Goal: Task Accomplishment & Management: Use online tool/utility

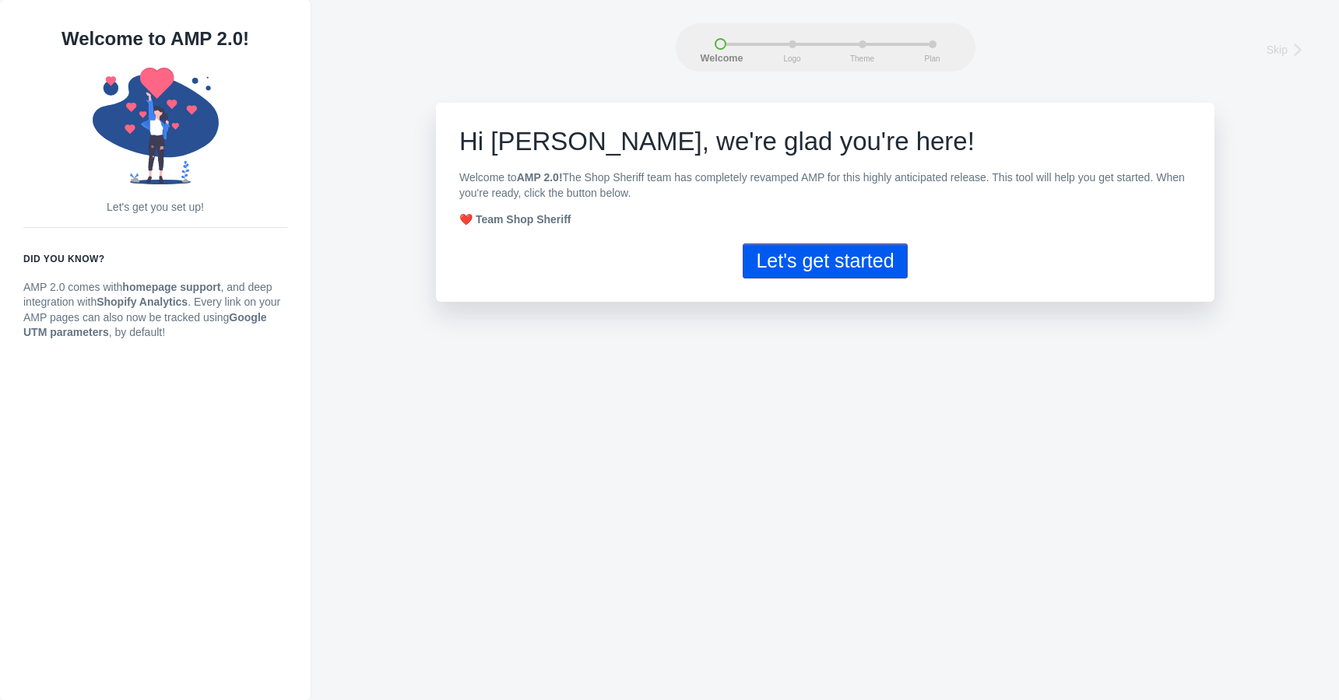
click at [854, 259] on button "Let's get started" at bounding box center [824, 261] width 164 height 35
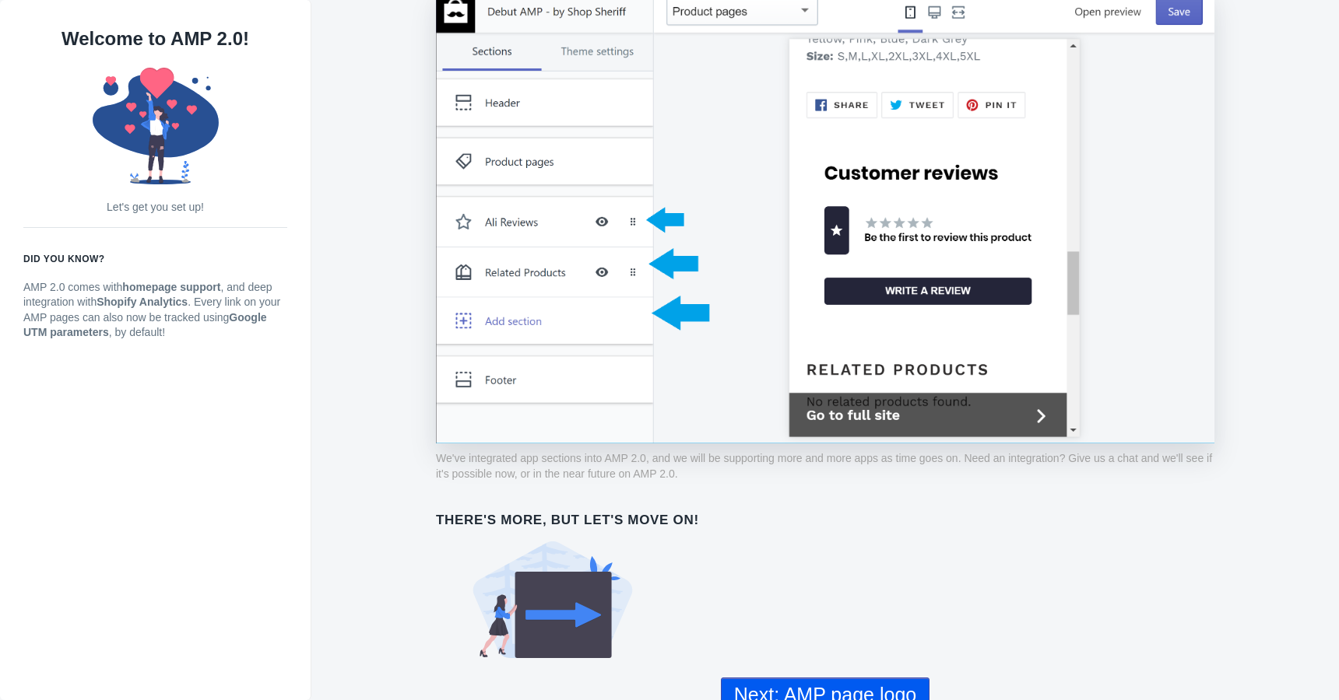
scroll to position [1115, 0]
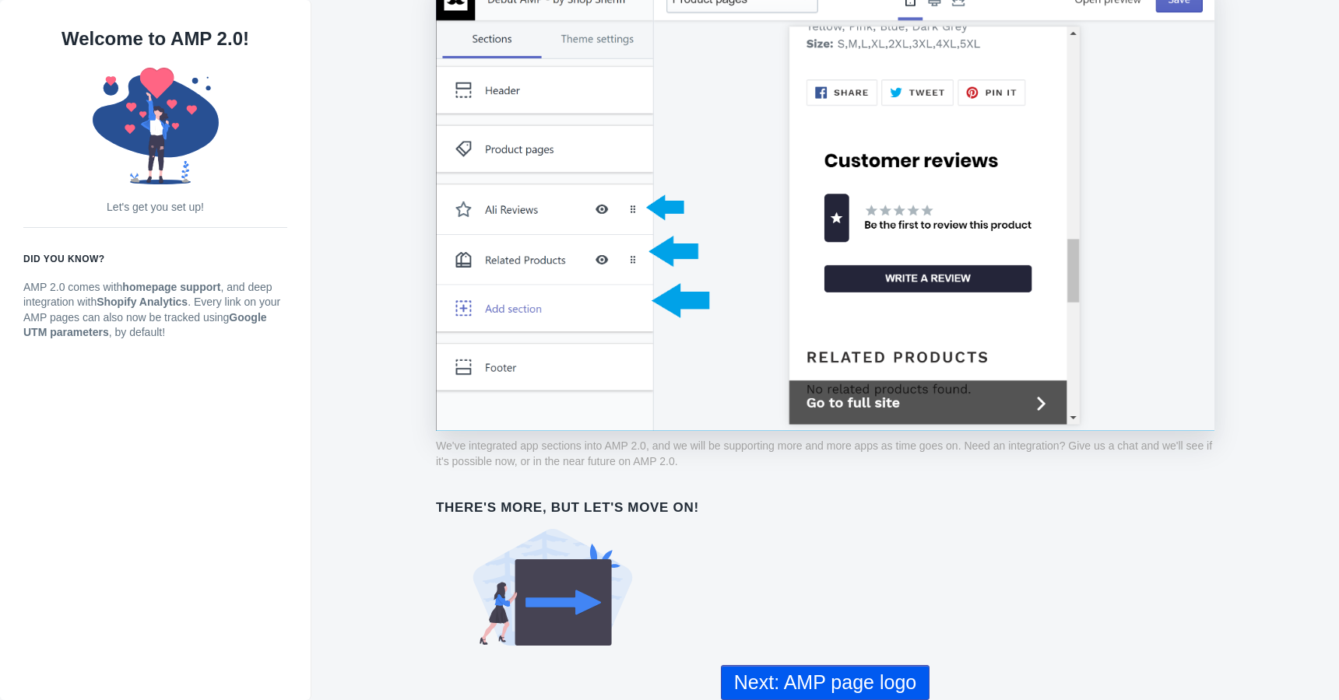
click at [852, 683] on button "Next: AMP page logo" at bounding box center [825, 682] width 209 height 35
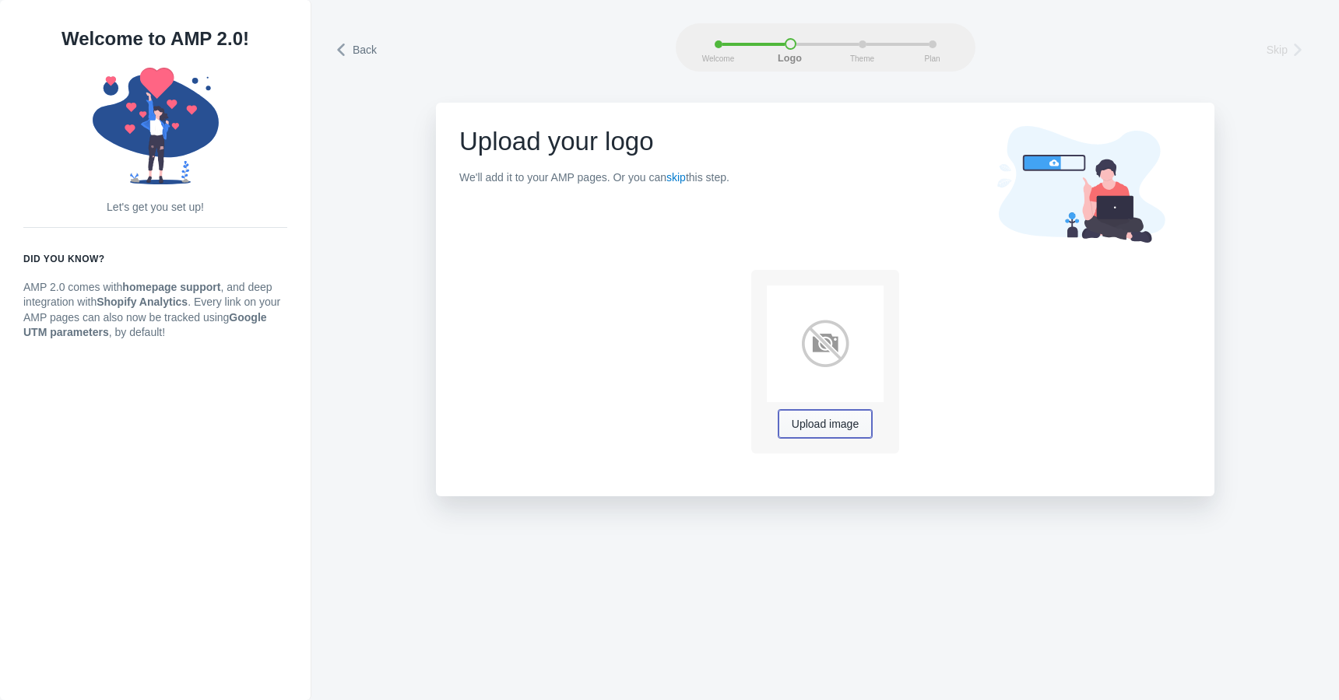
click at [845, 428] on span "Upload image" at bounding box center [824, 425] width 67 height 12
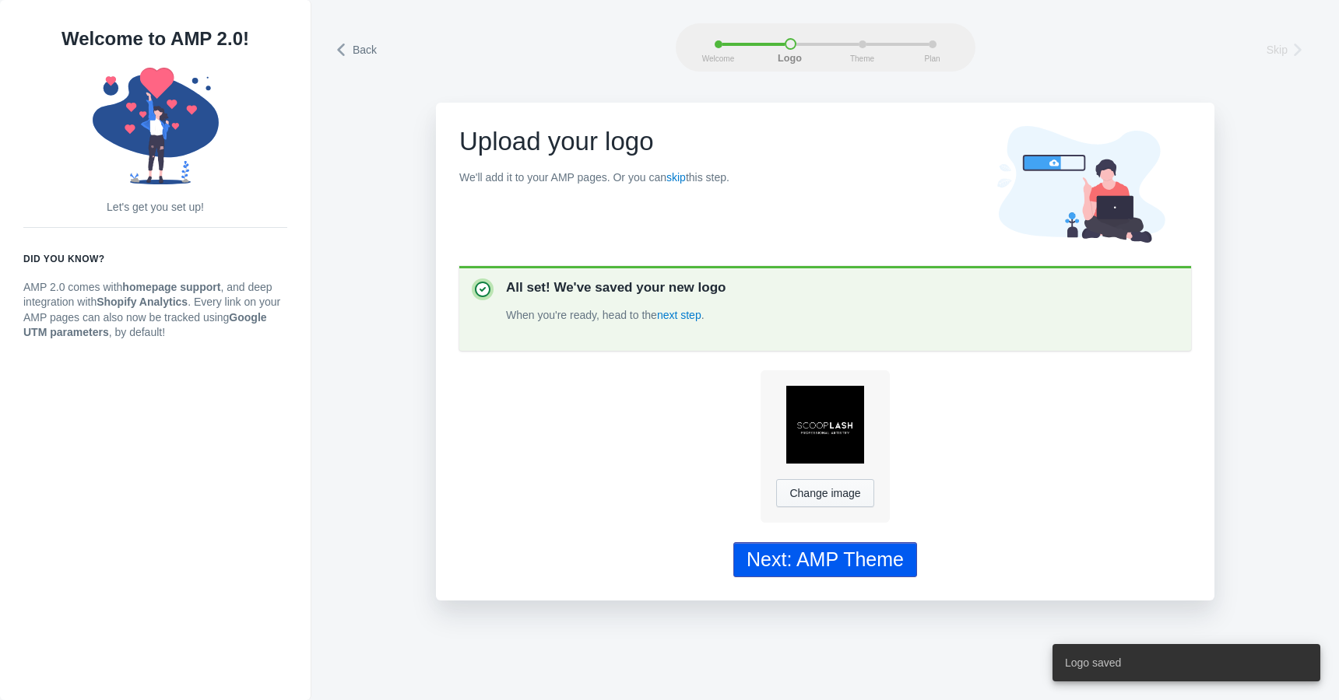
click at [876, 555] on div "Next: AMP Theme" at bounding box center [824, 560] width 157 height 23
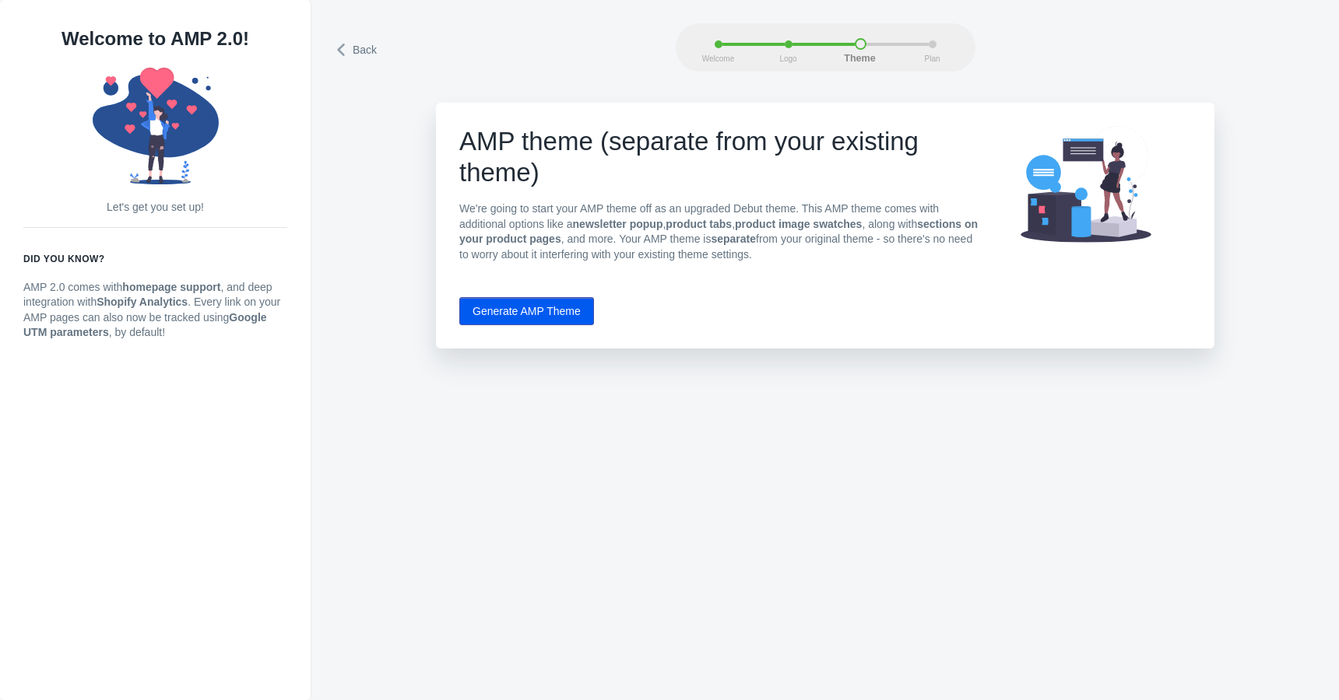
click at [547, 311] on button "Generate AMP Theme" at bounding box center [526, 311] width 135 height 28
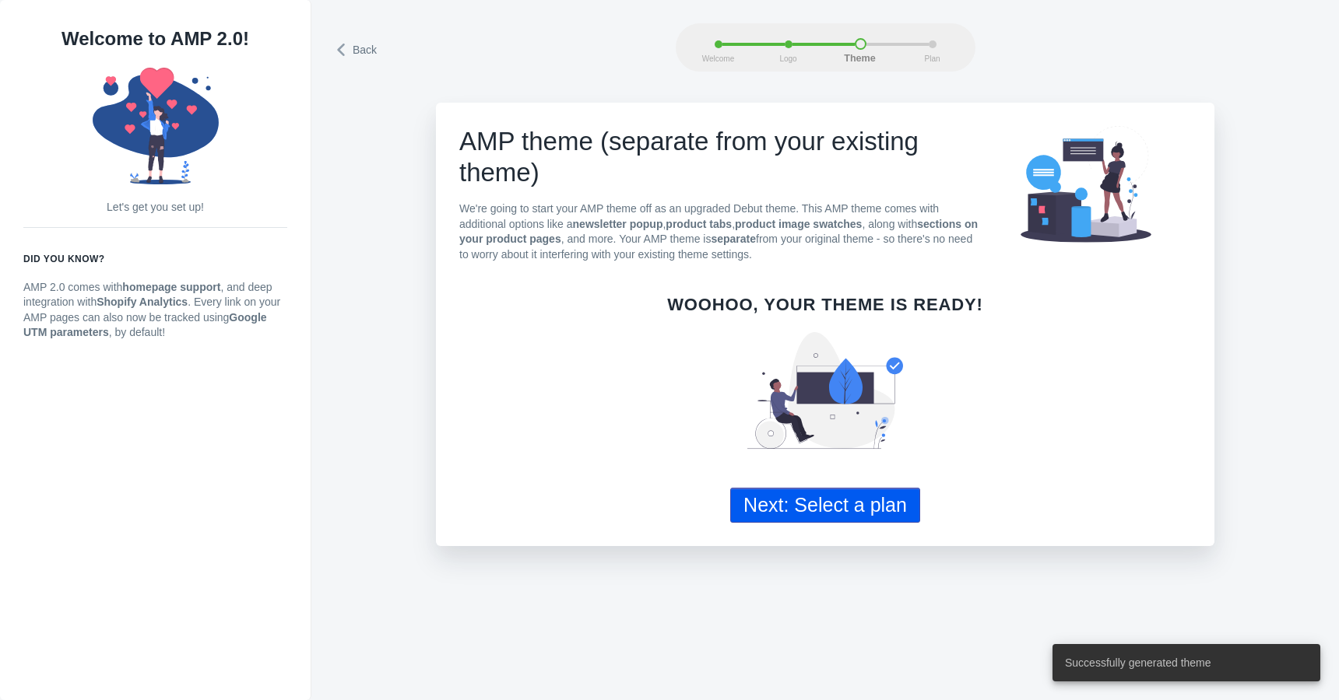
click at [864, 513] on button "Next: Select a plan" at bounding box center [825, 505] width 190 height 35
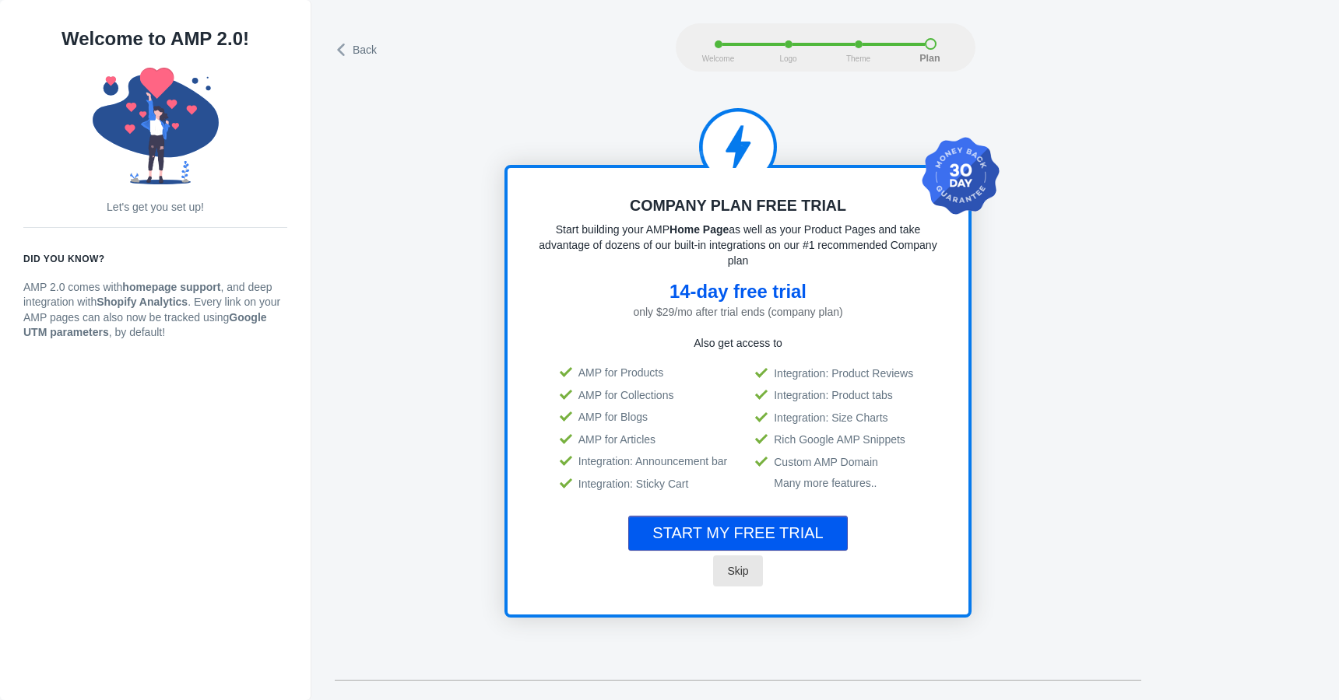
click at [737, 570] on span "Skip" at bounding box center [737, 571] width 21 height 12
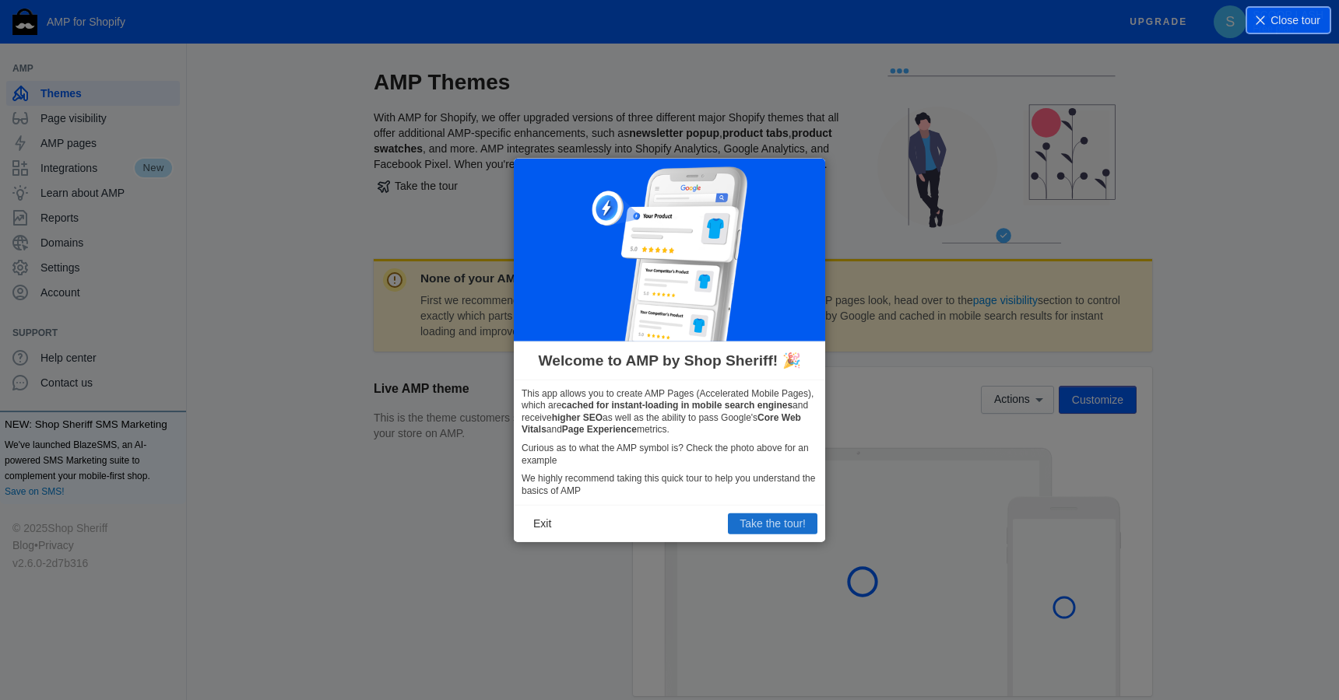
click at [750, 527] on button "Take the tour!" at bounding box center [772, 524] width 89 height 20
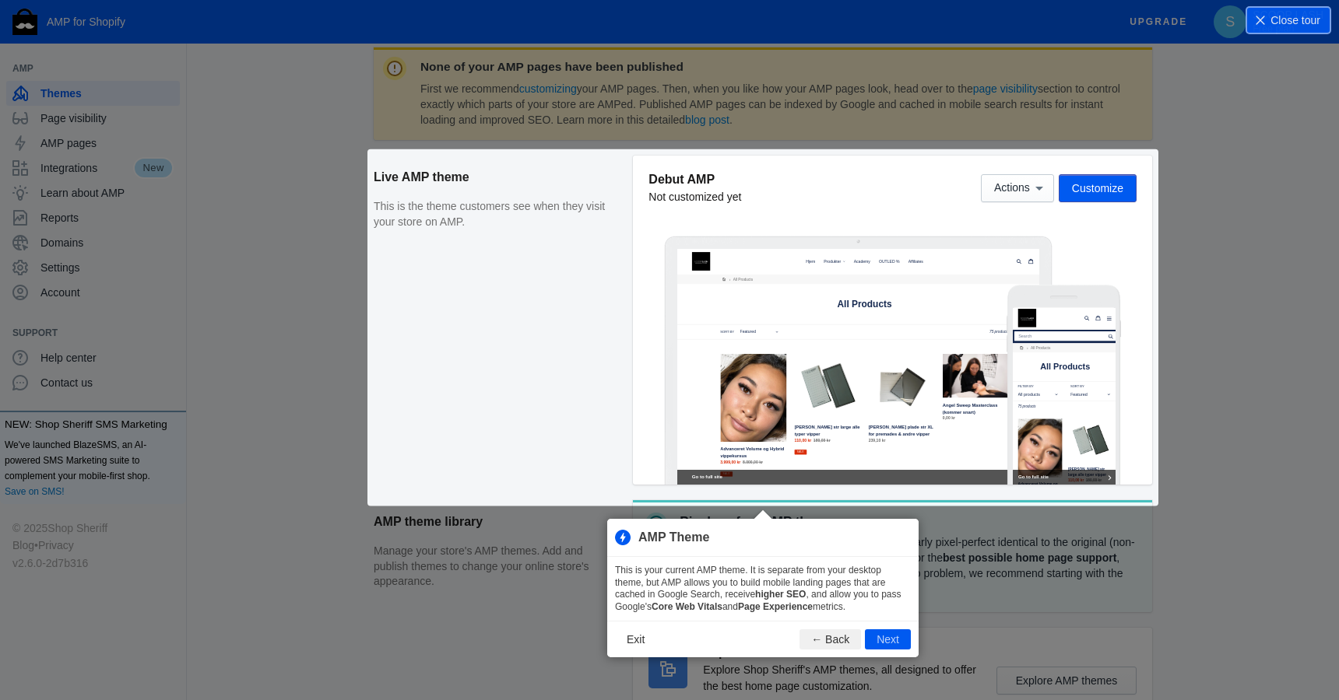
click at [1115, 188] on div "None of your AMP pages have been published First we recommend customizing your …" at bounding box center [763, 425] width 778 height 756
click at [880, 640] on button "Next" at bounding box center [888, 640] width 46 height 20
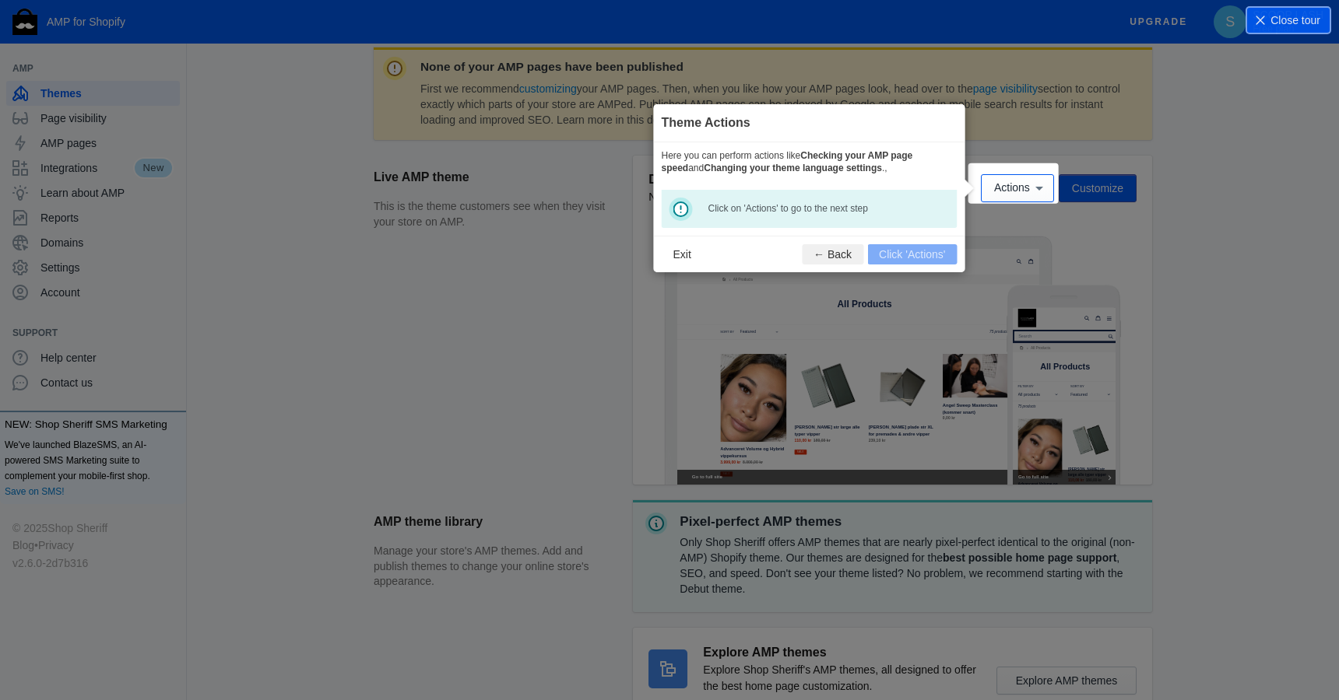
scroll to position [230, 0]
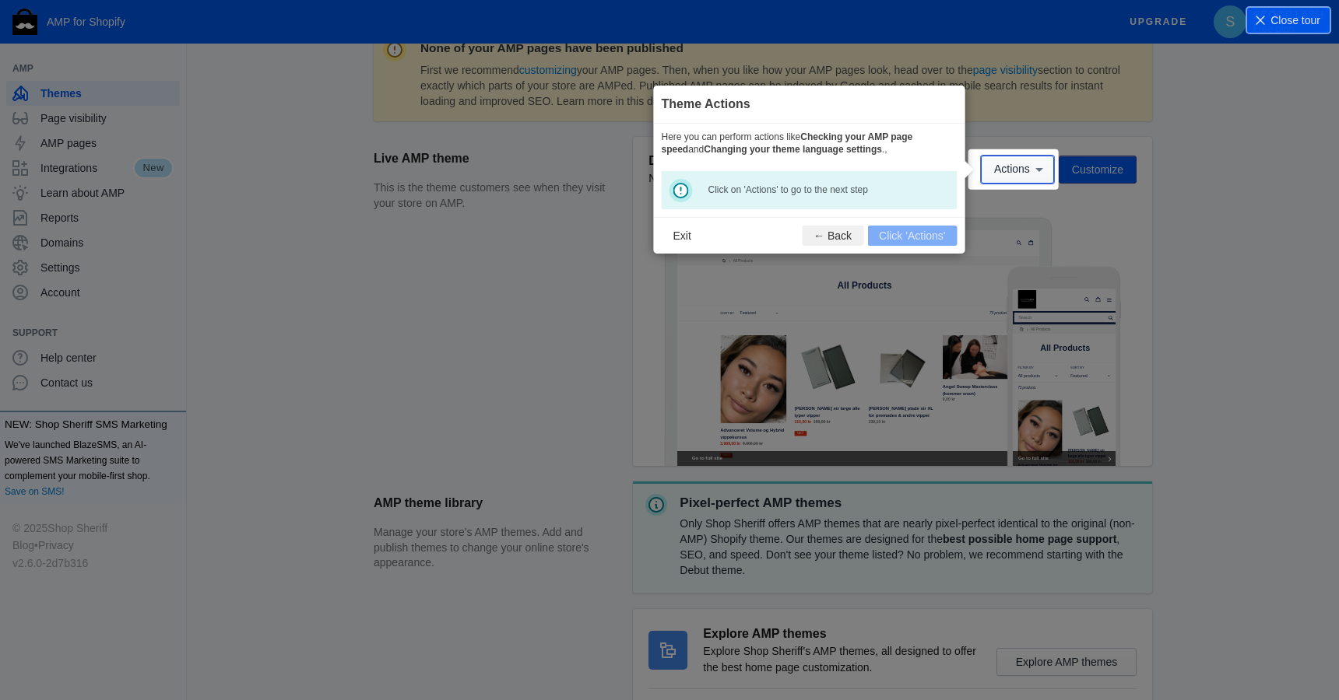
click at [1014, 176] on button "Actions" at bounding box center [1017, 170] width 73 height 28
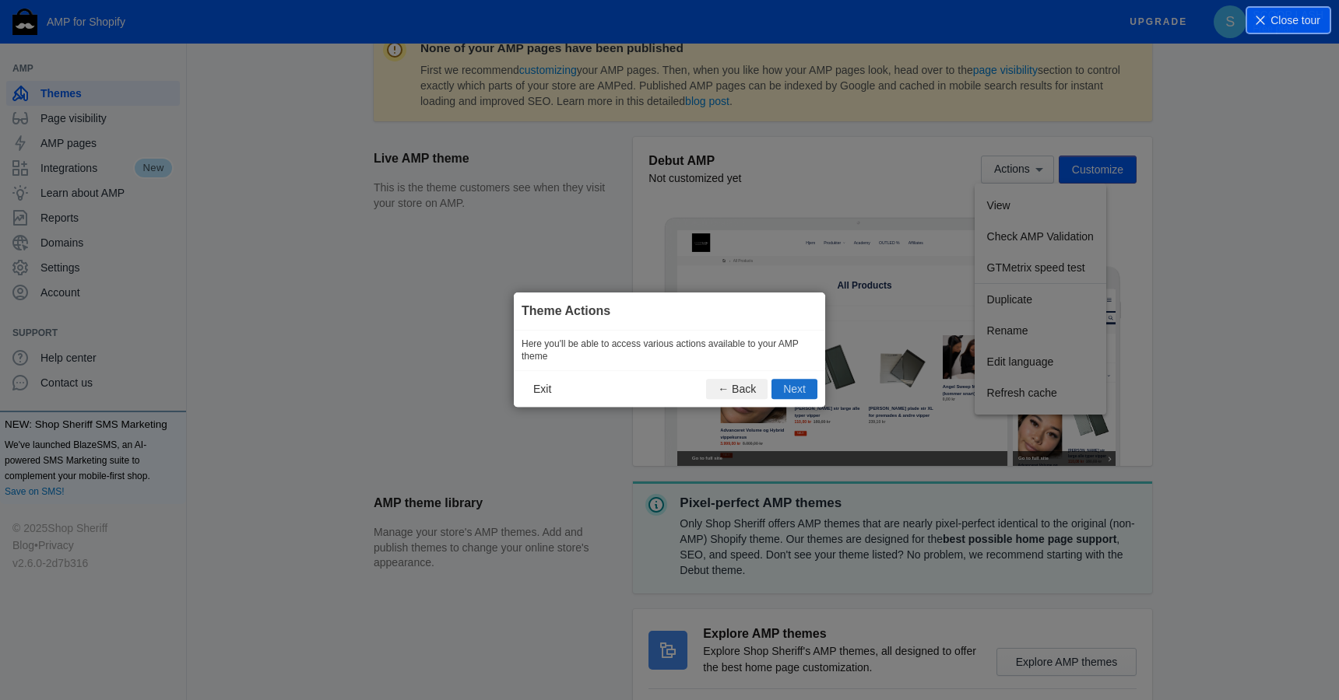
click at [791, 388] on button "Next" at bounding box center [794, 390] width 46 height 20
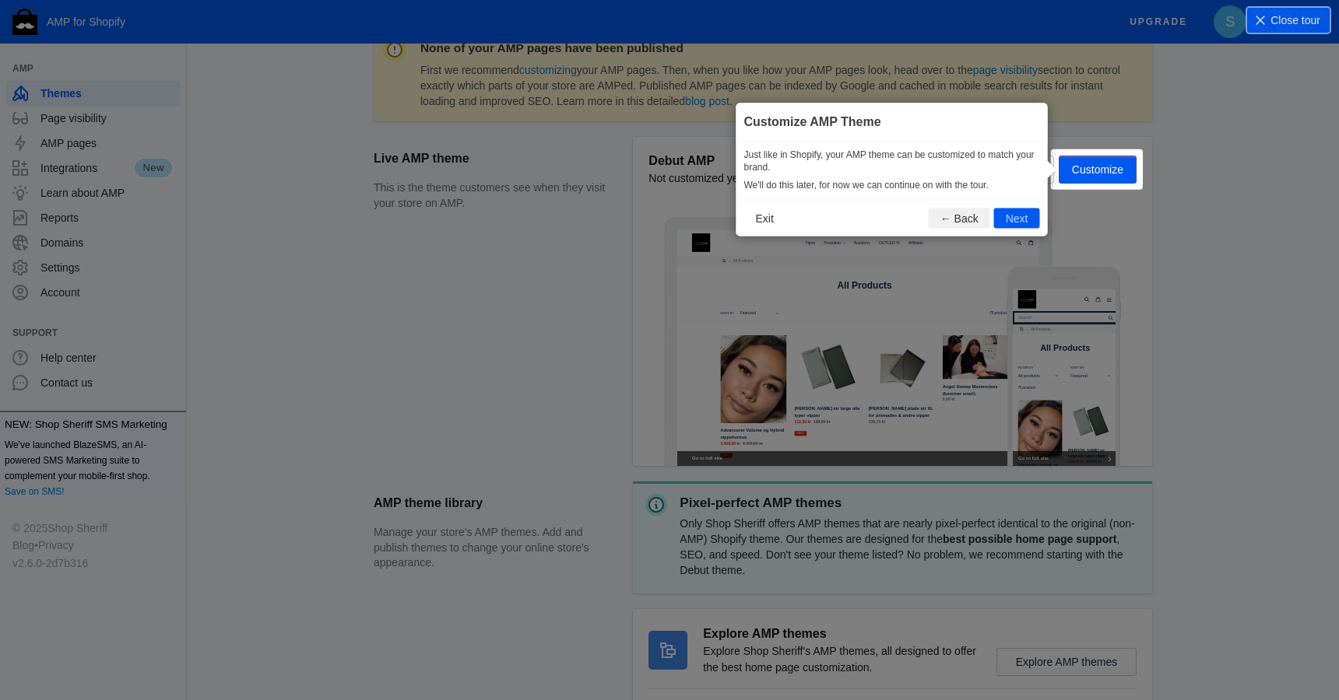
click at [1078, 174] on div "Actions Customize" at bounding box center [1059, 170] width 156 height 28
click at [1011, 222] on button "Next" at bounding box center [1017, 218] width 46 height 20
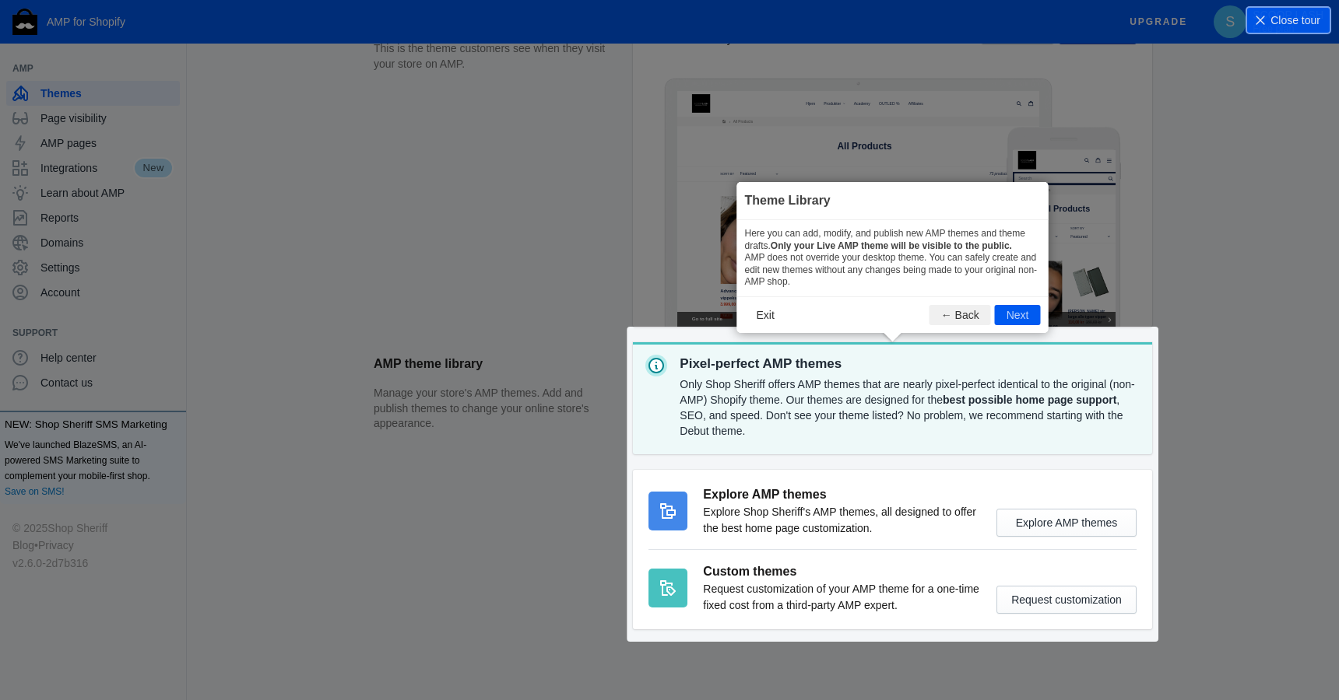
scroll to position [386, 0]
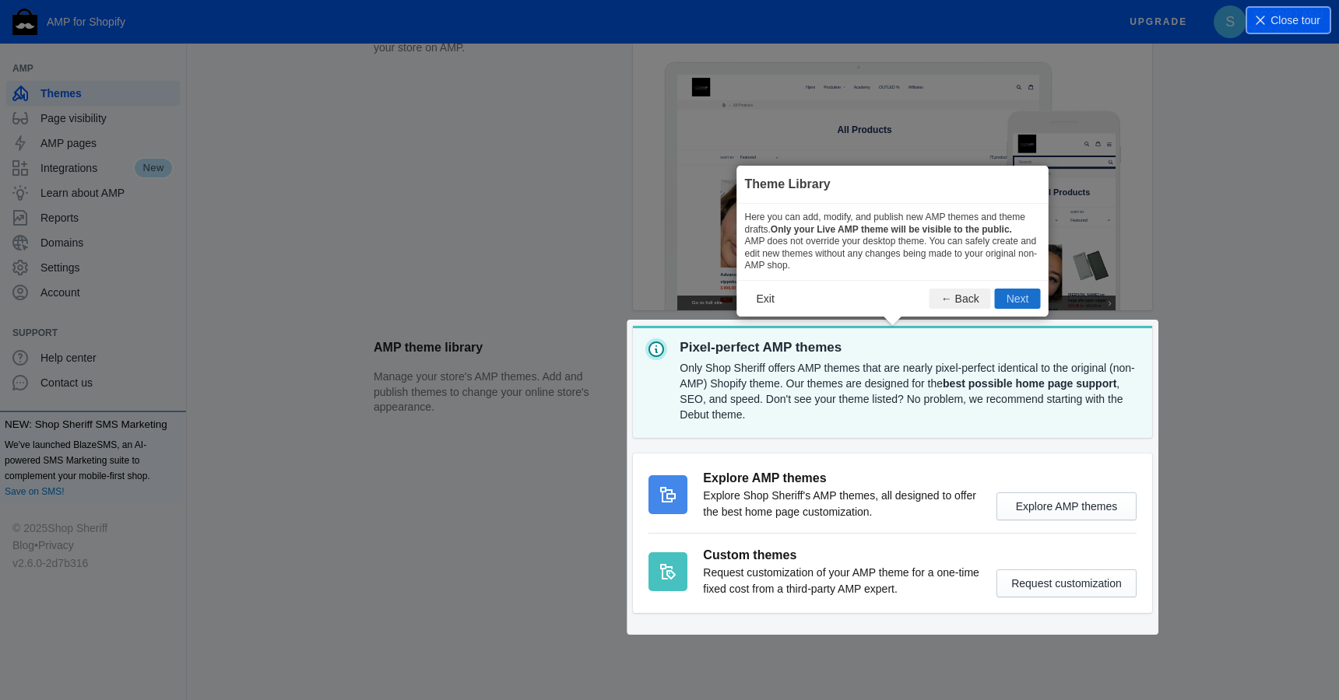
click at [1017, 301] on button "Next" at bounding box center [1018, 299] width 46 height 20
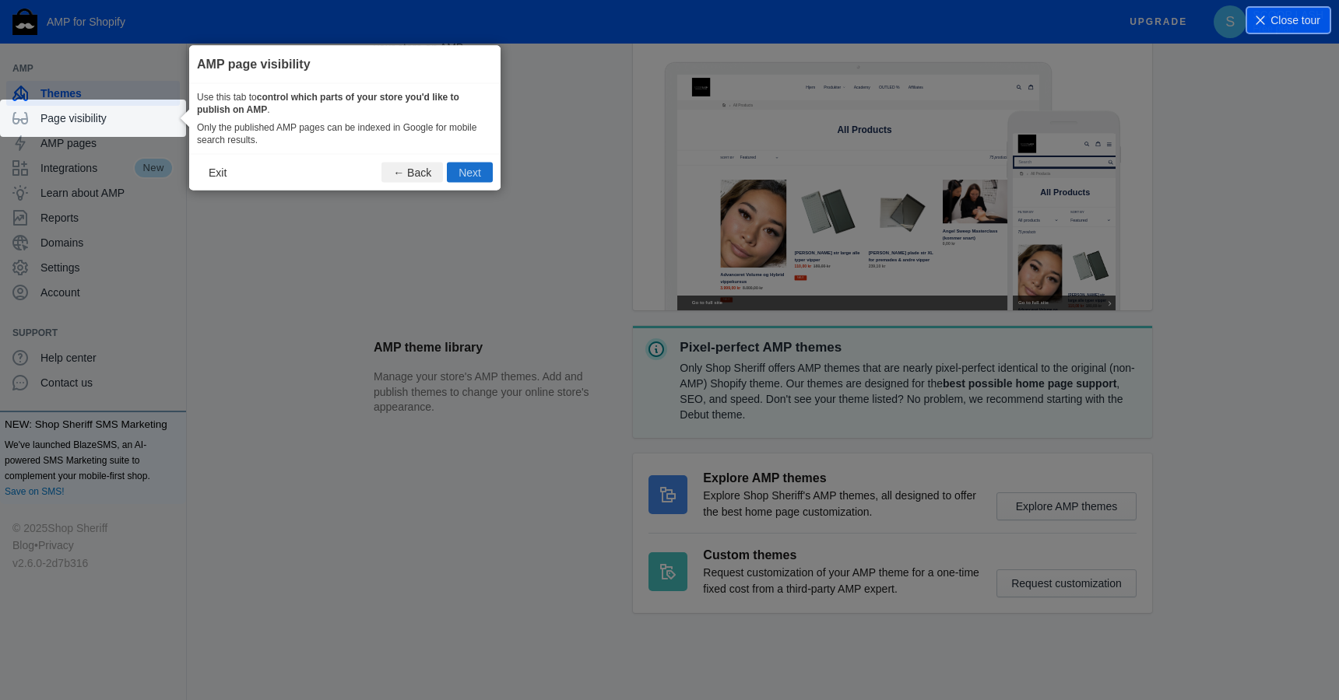
click at [465, 177] on button "Next" at bounding box center [470, 173] width 46 height 20
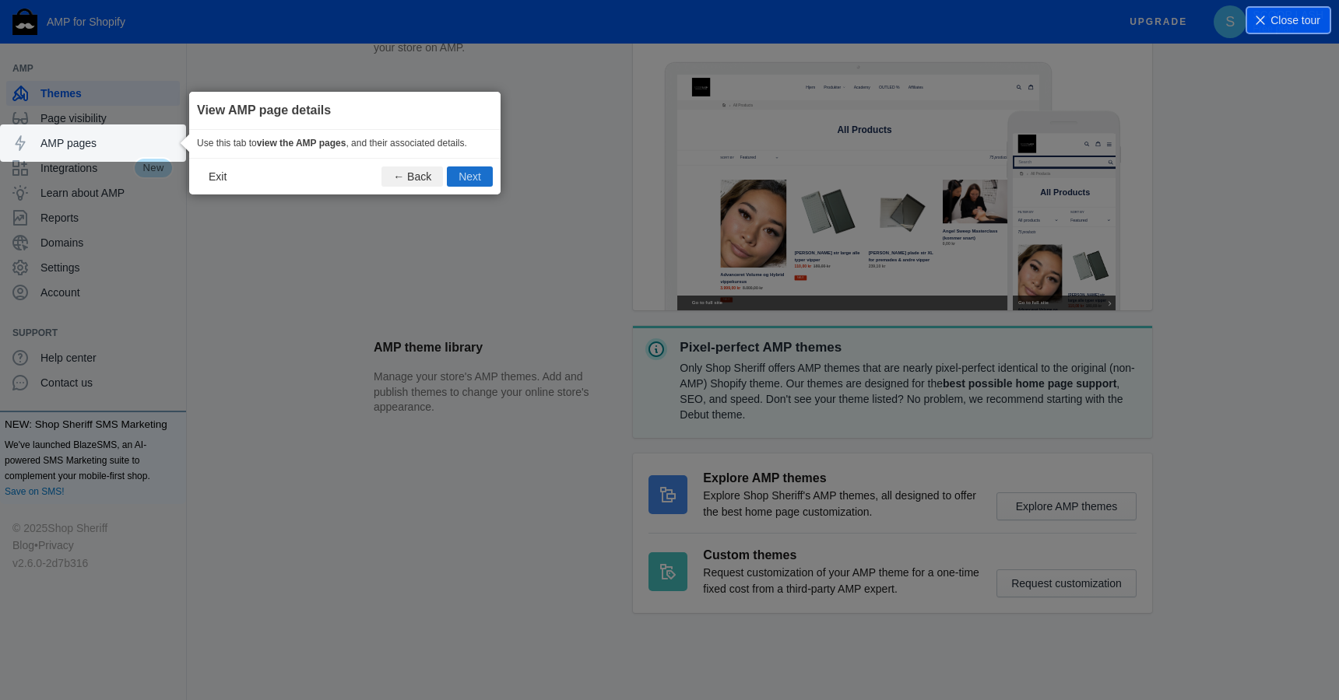
click at [465, 178] on button "Next" at bounding box center [470, 177] width 46 height 20
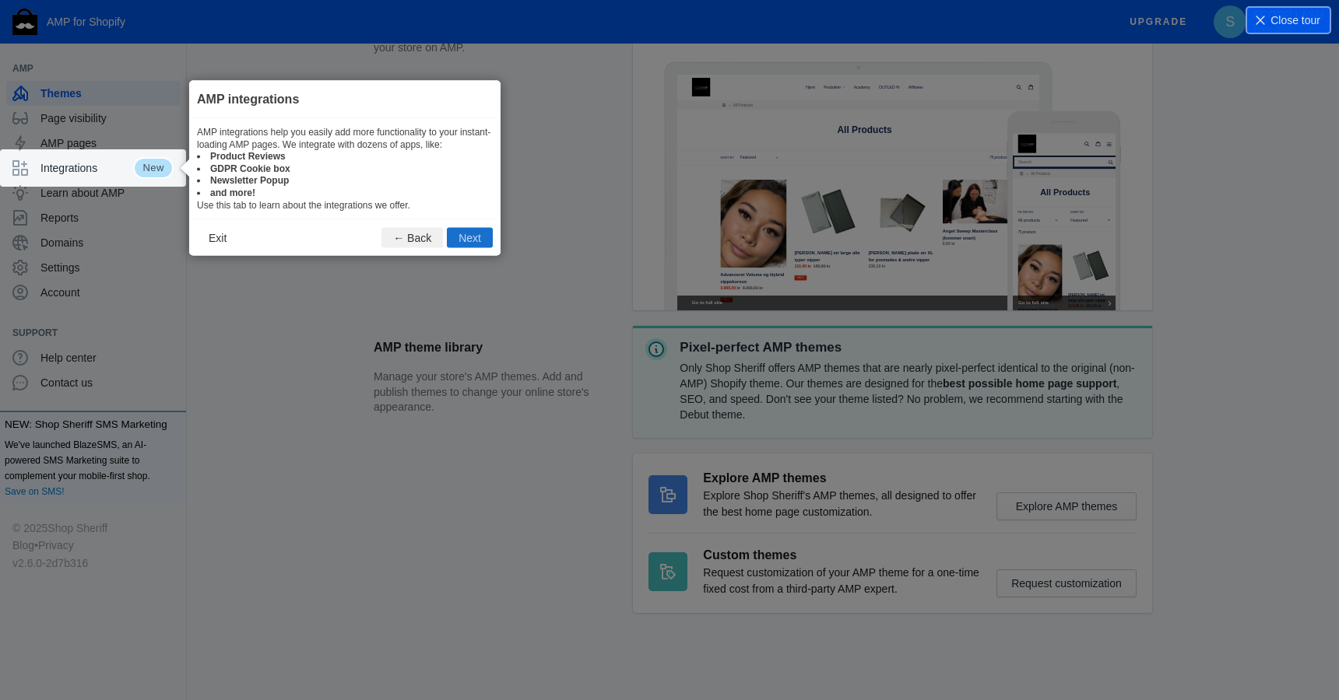
click at [475, 234] on button "Next" at bounding box center [470, 238] width 46 height 20
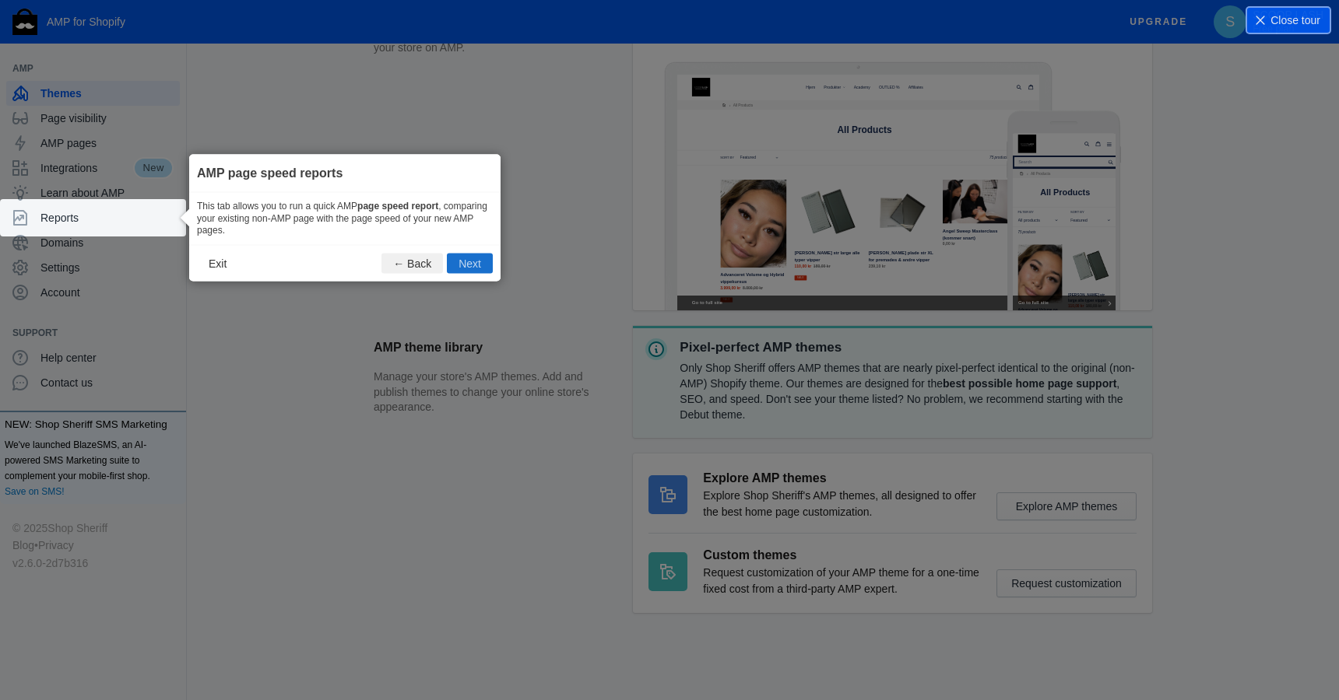
click at [468, 261] on button "Next" at bounding box center [470, 263] width 46 height 20
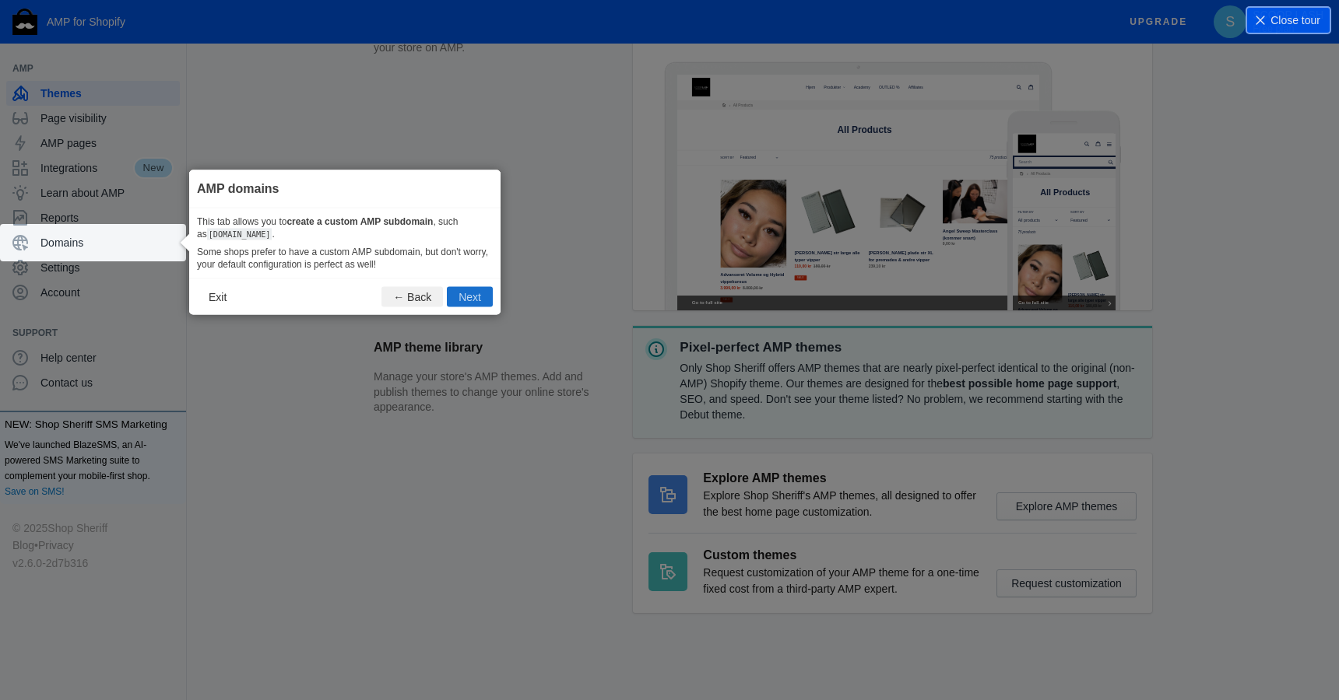
click at [467, 299] on button "Next" at bounding box center [470, 297] width 46 height 20
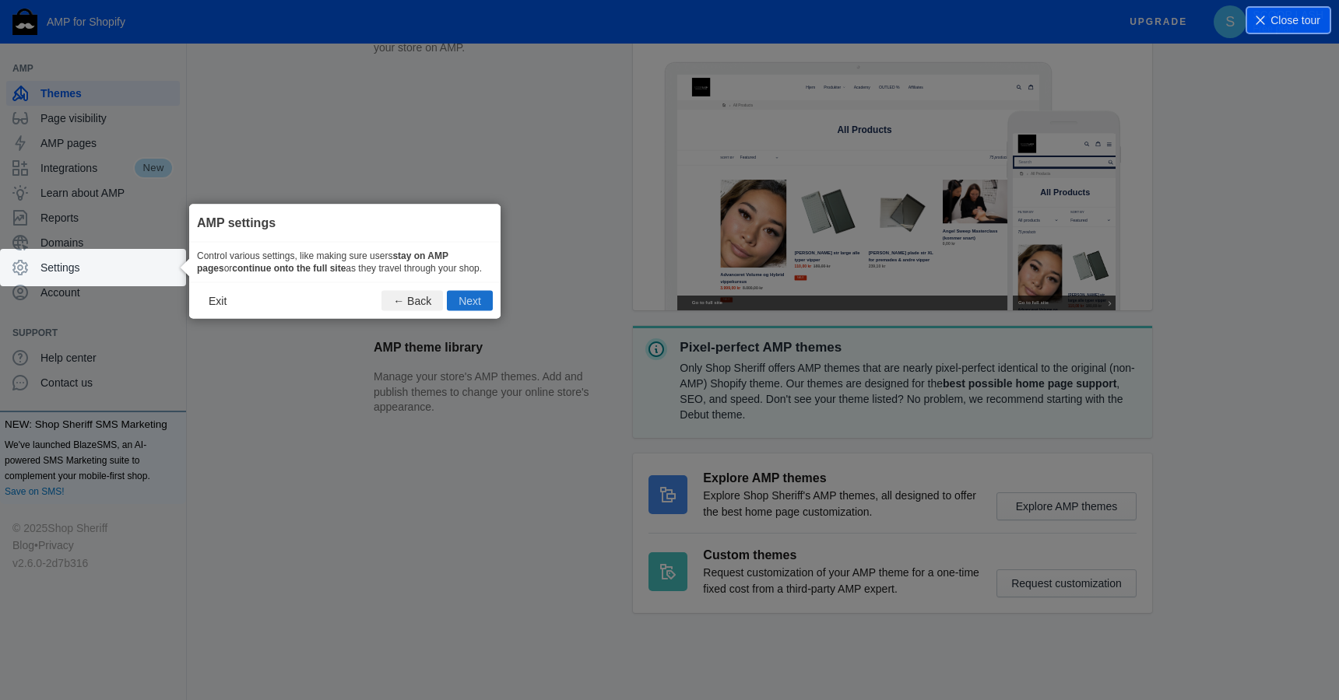
click at [469, 311] on button "Next" at bounding box center [470, 301] width 46 height 20
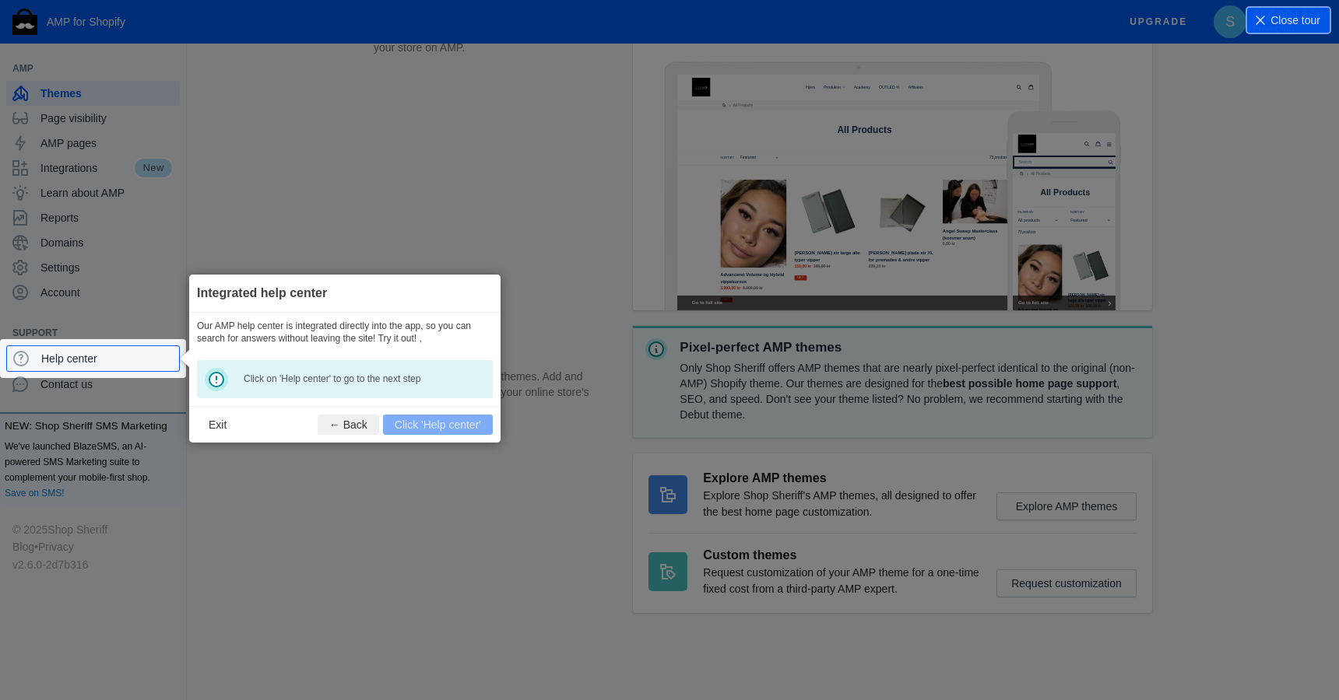
click at [404, 431] on footer "Exit ← Back Click 'Help center'" at bounding box center [344, 424] width 311 height 37
click at [217, 426] on button "Exit" at bounding box center [217, 425] width 41 height 20
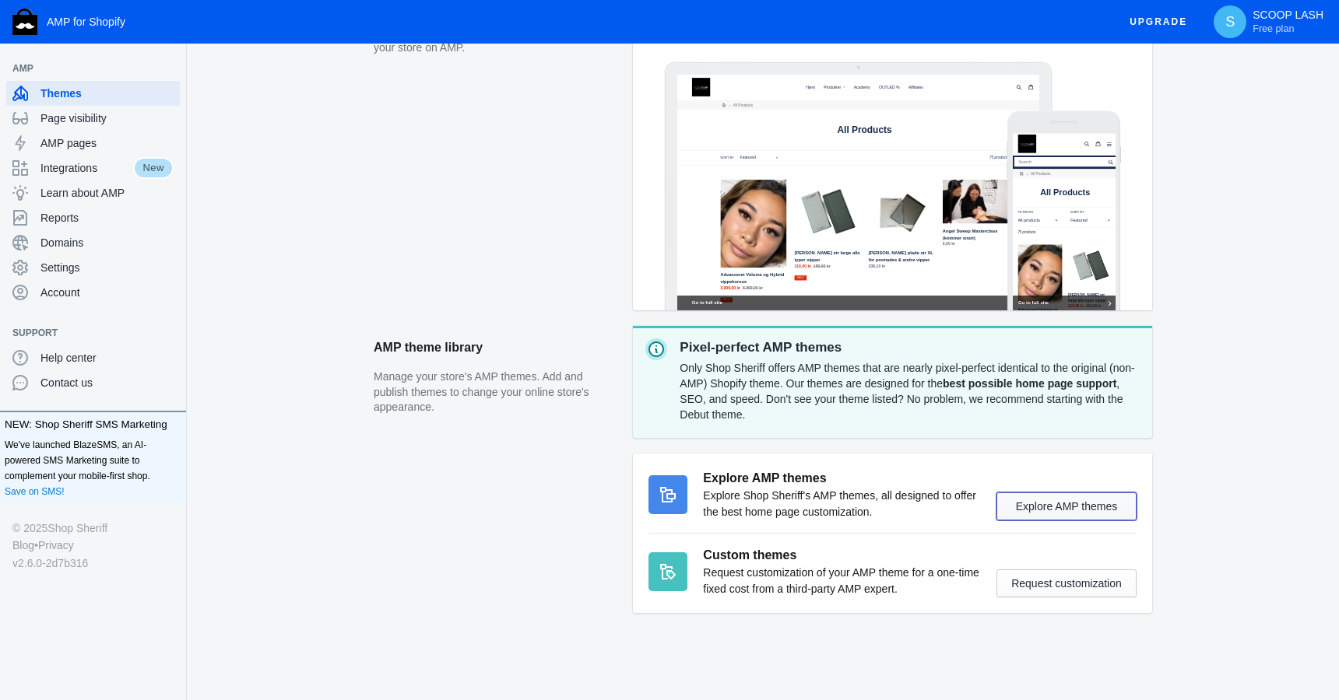
click at [1069, 508] on button "Explore AMP themes" at bounding box center [1066, 507] width 140 height 28
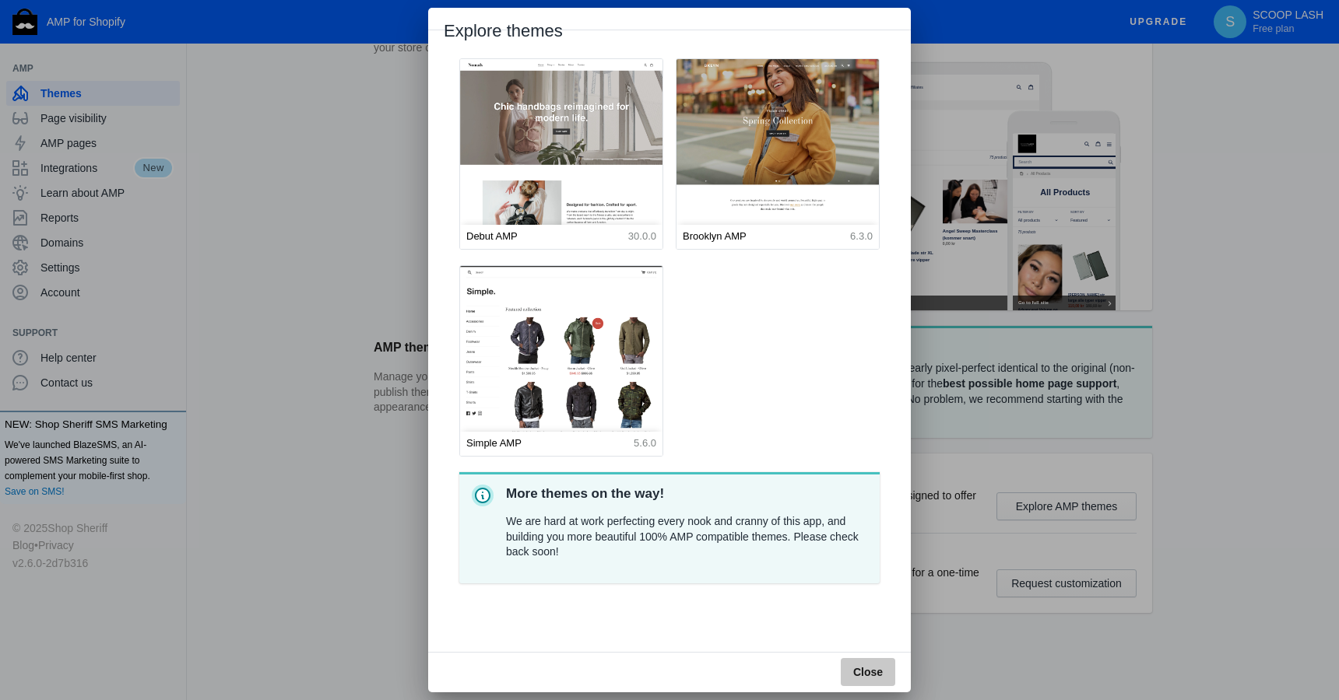
click at [879, 674] on span "Close" at bounding box center [868, 672] width 30 height 12
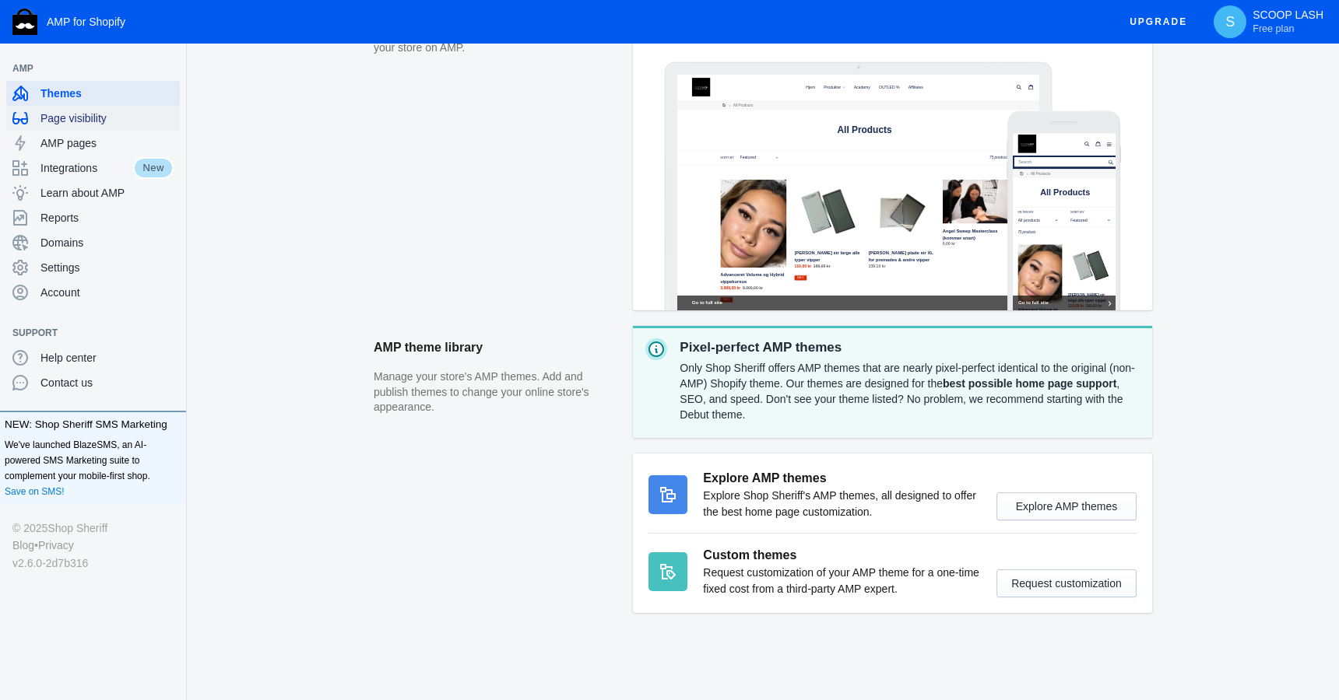
click at [125, 128] on div "Page visibility" at bounding box center [92, 118] width 161 height 25
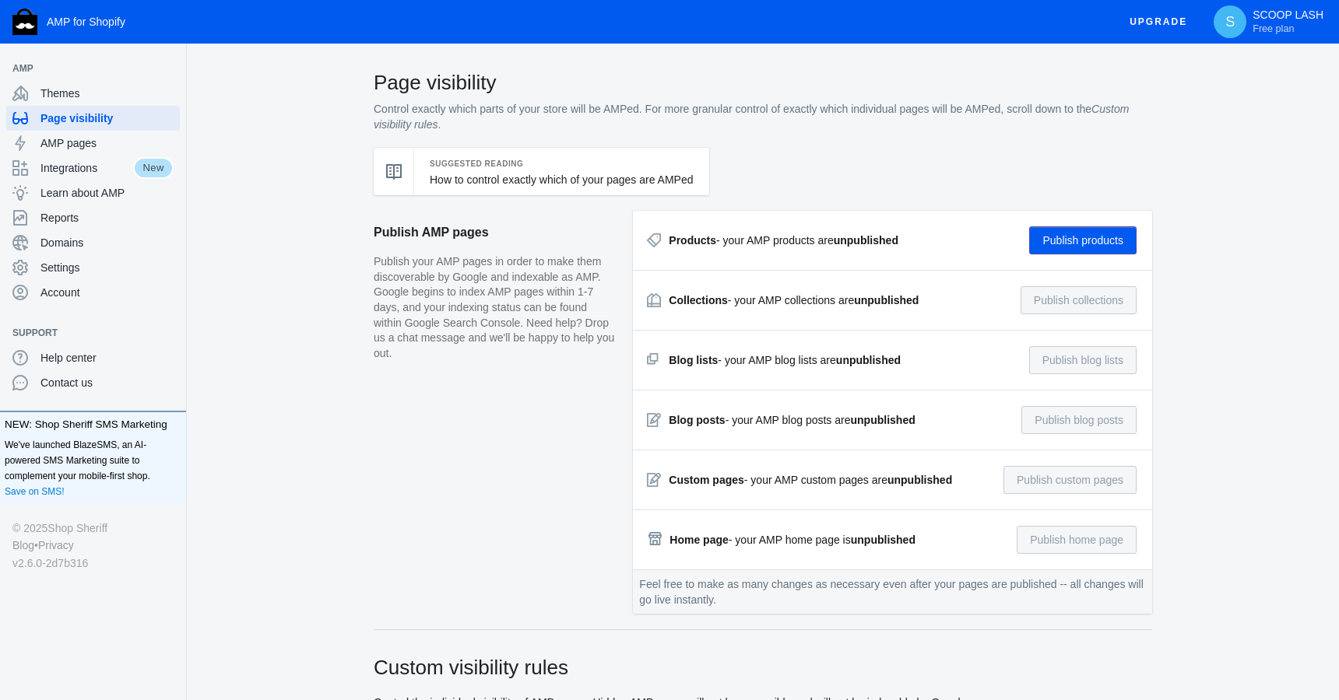
click at [1061, 244] on button "Publish products" at bounding box center [1082, 240] width 107 height 28
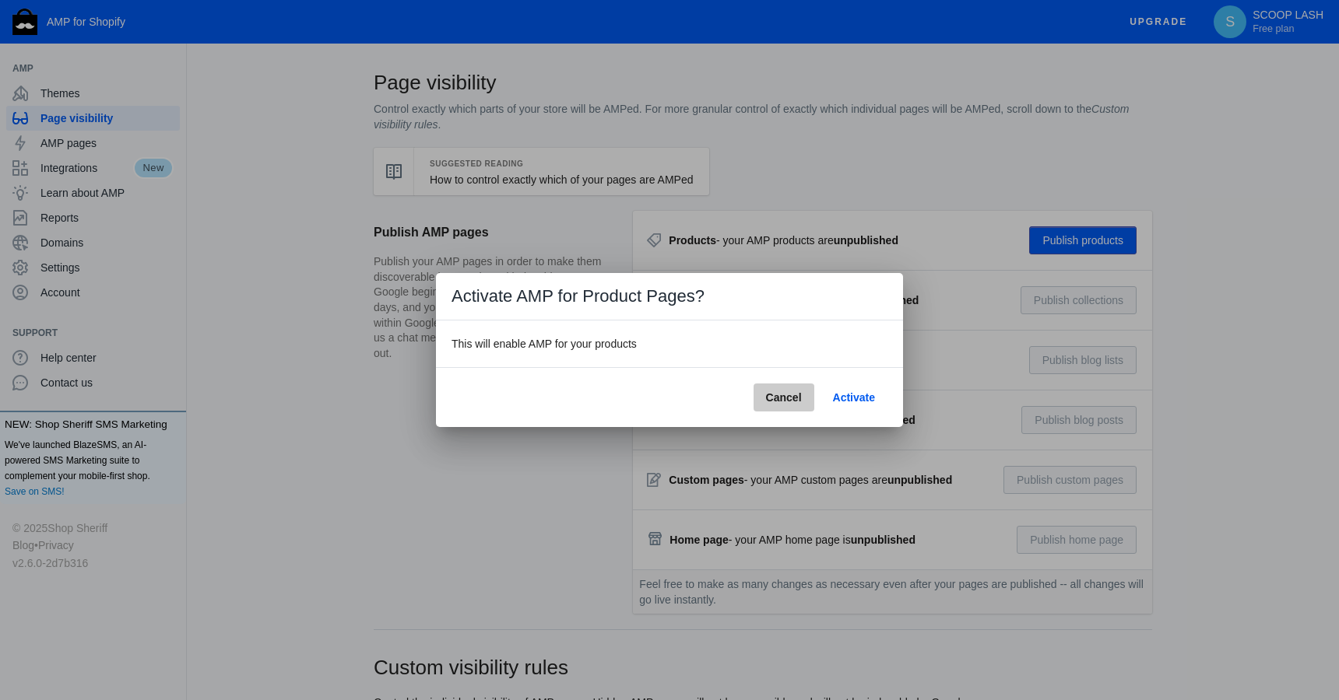
click at [789, 399] on span "Cancel" at bounding box center [784, 397] width 36 height 12
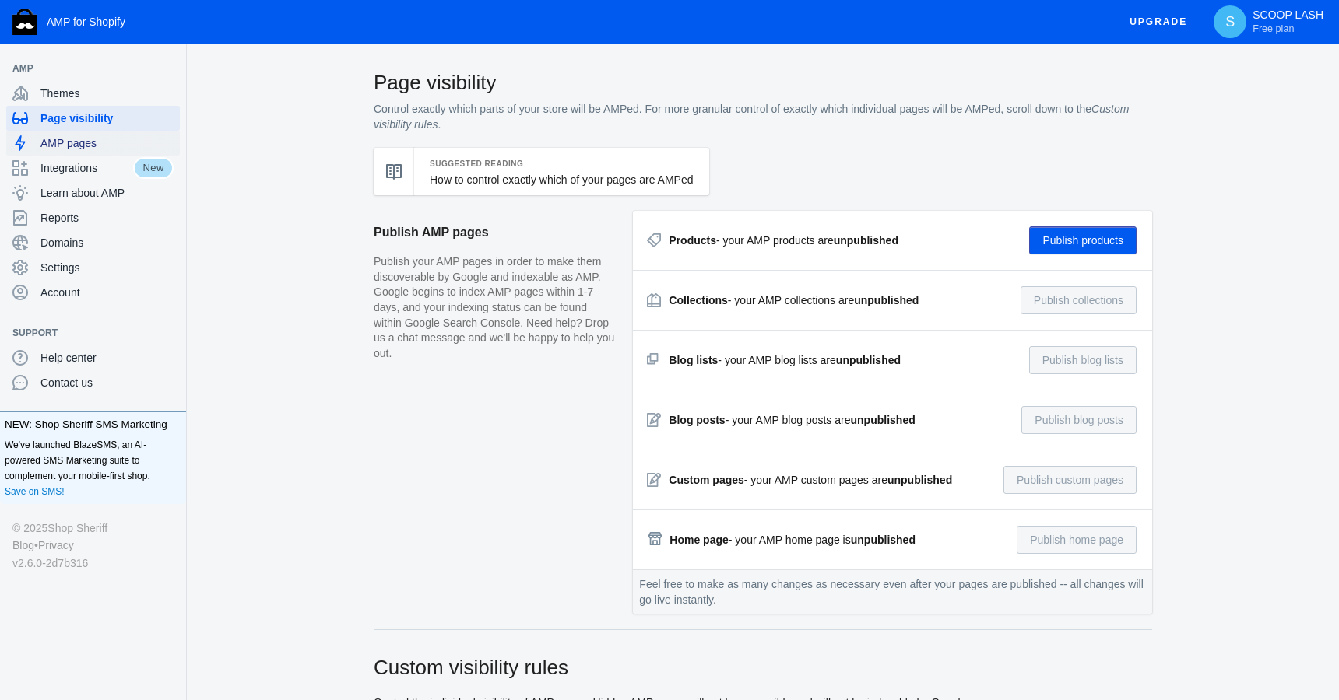
click at [135, 151] on div "AMP pages" at bounding box center [92, 143] width 161 height 25
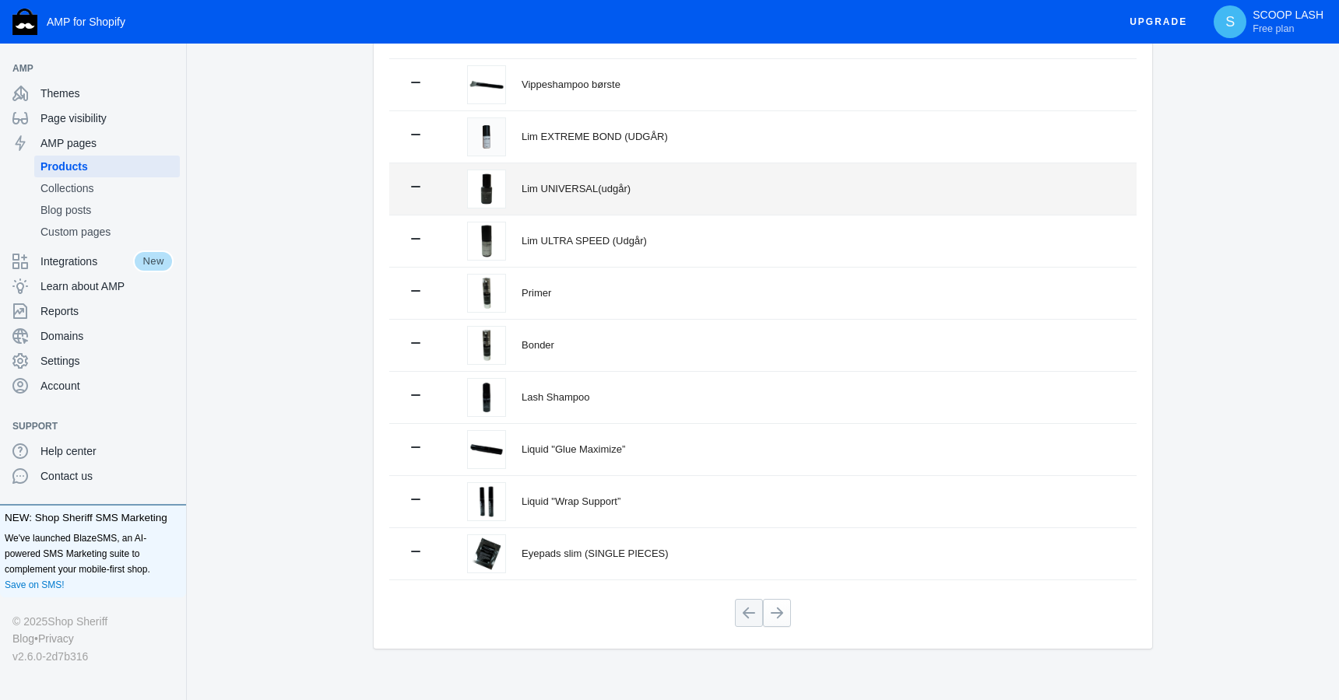
scroll to position [219, 0]
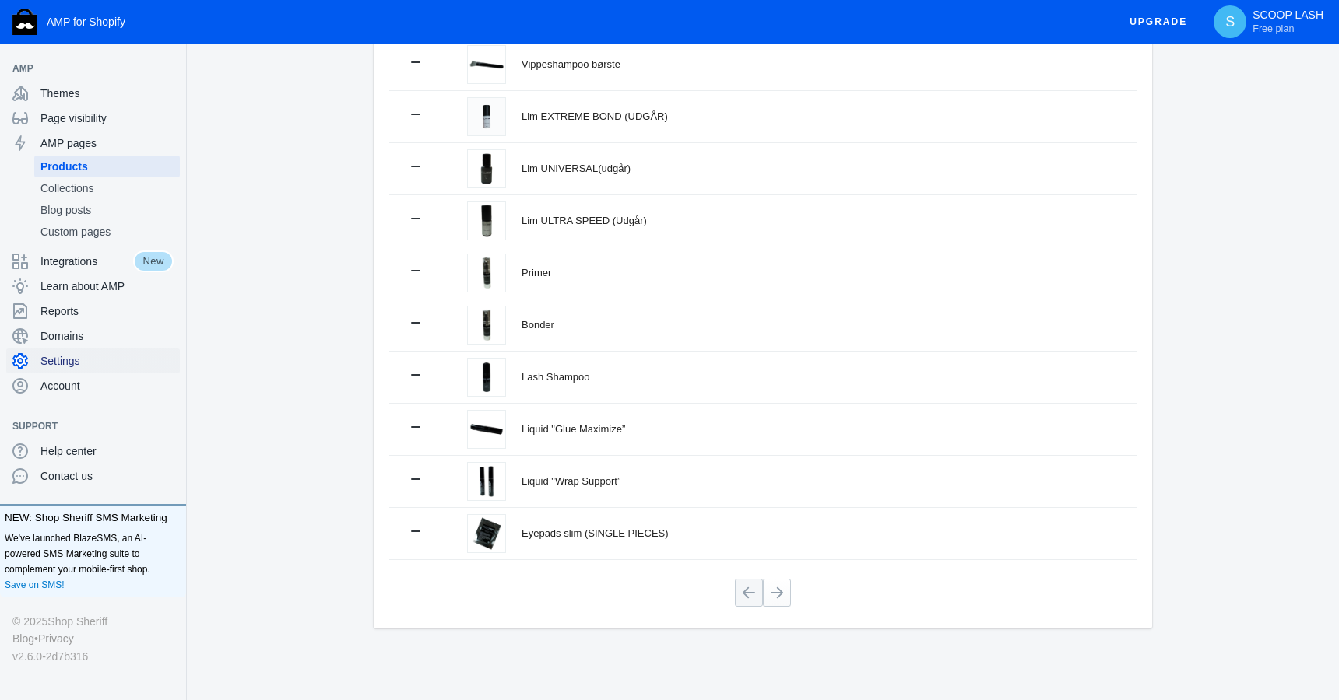
click at [93, 369] on div "Settings" at bounding box center [92, 361] width 161 height 25
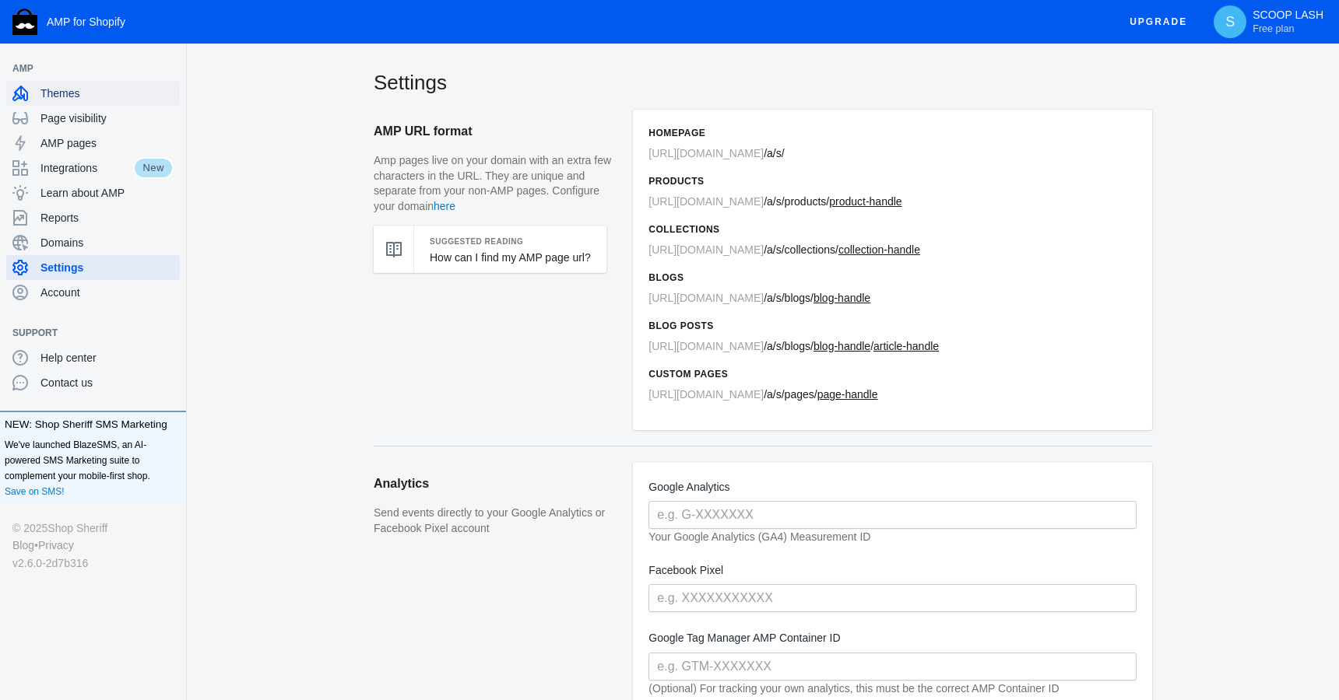
click at [137, 99] on span "Themes" at bounding box center [106, 94] width 133 height 16
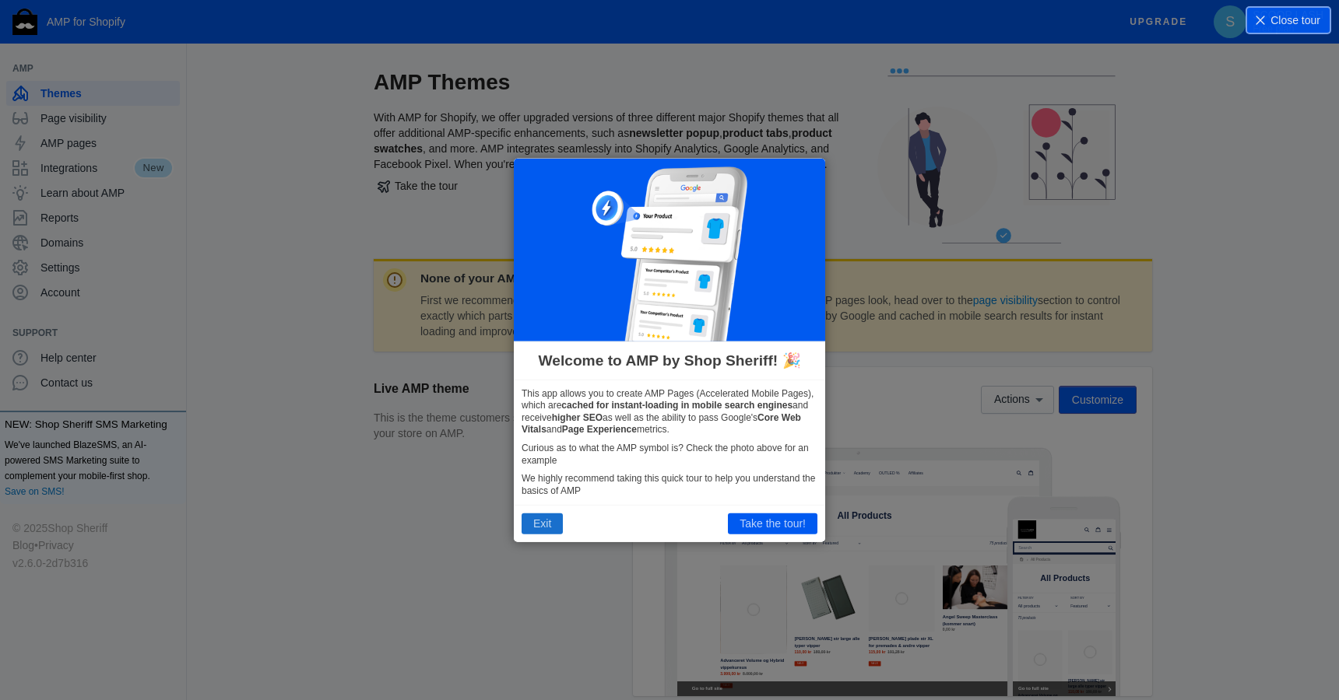
click at [542, 521] on button "Exit" at bounding box center [541, 524] width 41 height 20
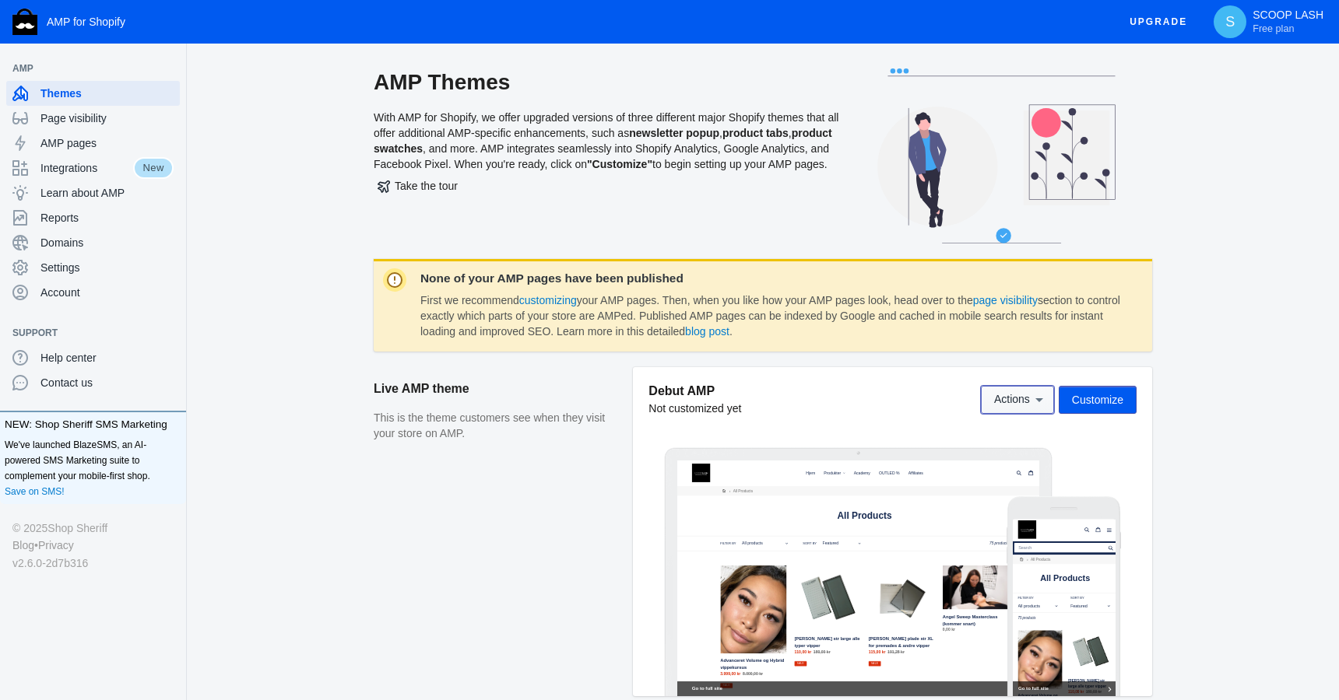
click at [994, 406] on button "Actions" at bounding box center [1017, 400] width 73 height 28
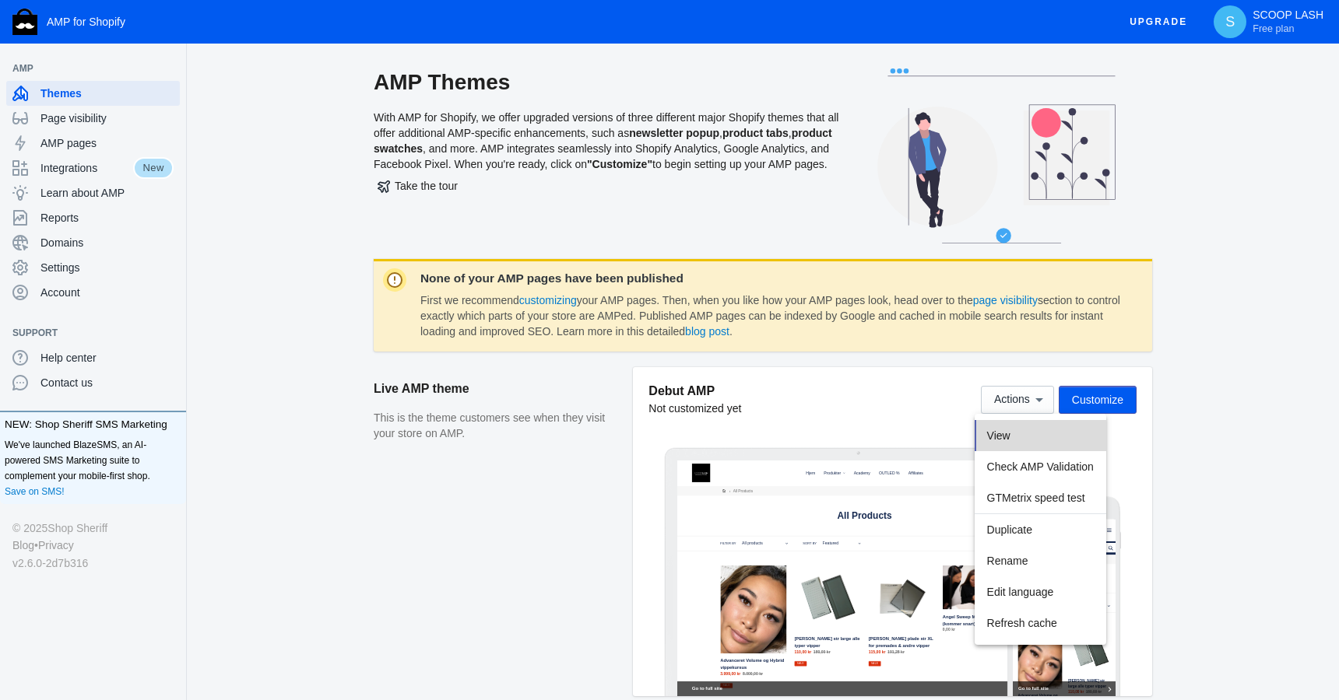
click at [1004, 433] on span "View" at bounding box center [998, 436] width 23 height 12
